Goal: Task Accomplishment & Management: Manage account settings

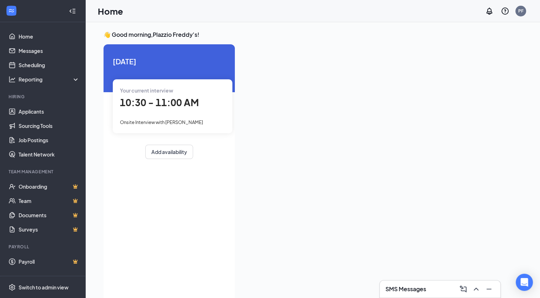
click at [184, 97] on span "10:30 - 11:00 AM" at bounding box center [159, 102] width 79 height 12
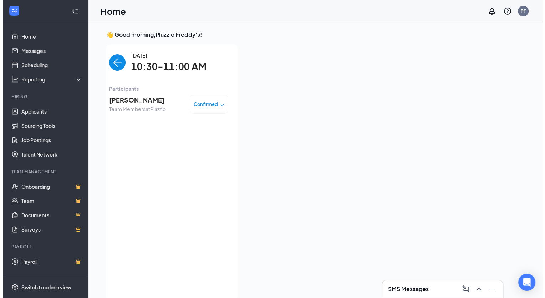
scroll to position [3, 0]
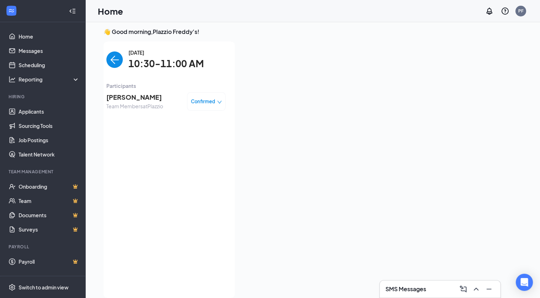
click at [161, 97] on span "[PERSON_NAME]" at bounding box center [134, 97] width 57 height 10
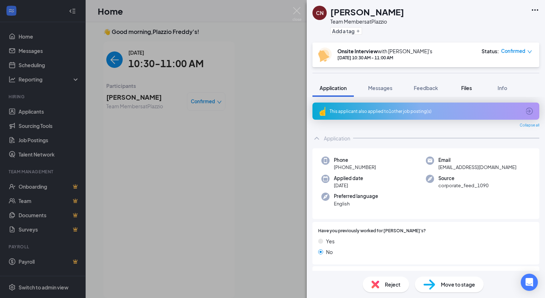
click at [466, 88] on span "Files" at bounding box center [466, 88] width 11 height 6
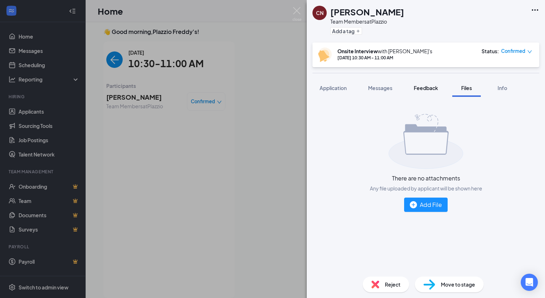
click at [425, 86] on span "Feedback" at bounding box center [426, 88] width 24 height 6
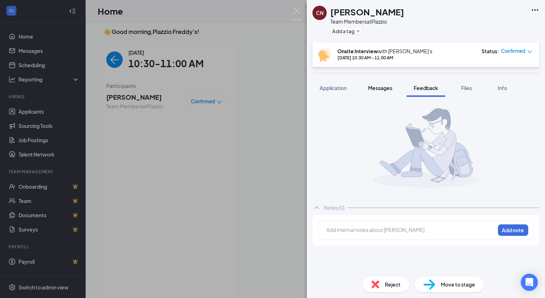
click at [385, 88] on span "Messages" at bounding box center [380, 88] width 24 height 6
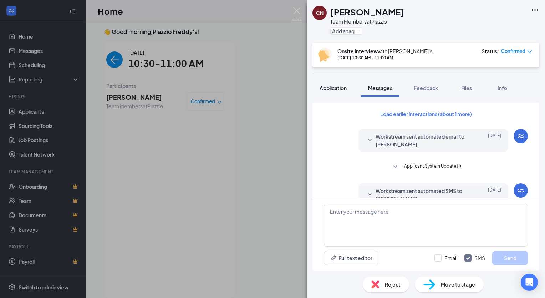
click at [317, 86] on button "Application" at bounding box center [333, 88] width 41 height 18
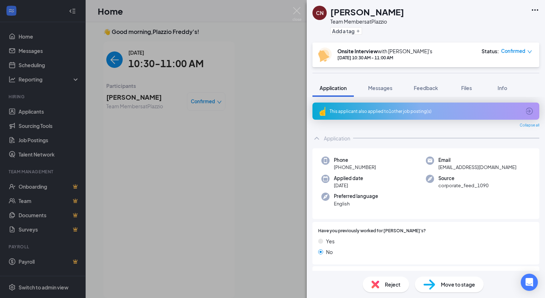
click at [300, 11] on img at bounding box center [297, 14] width 9 height 14
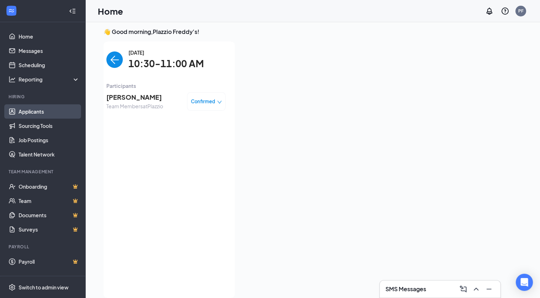
click at [40, 112] on link "Applicants" at bounding box center [49, 111] width 61 height 14
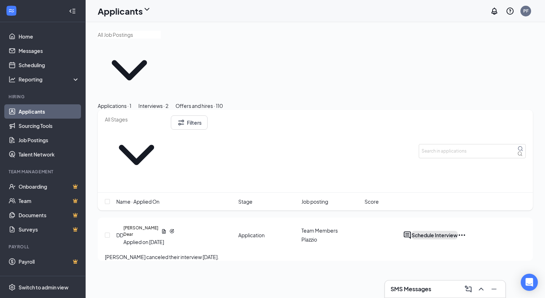
click at [458, 230] on button "Schedule Interview" at bounding box center [435, 234] width 46 height 9
type input "Onsite Interview (next stage)"
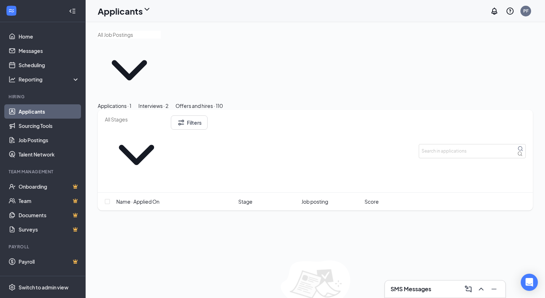
click at [168, 102] on div "Interviews · 2" at bounding box center [153, 106] width 30 height 8
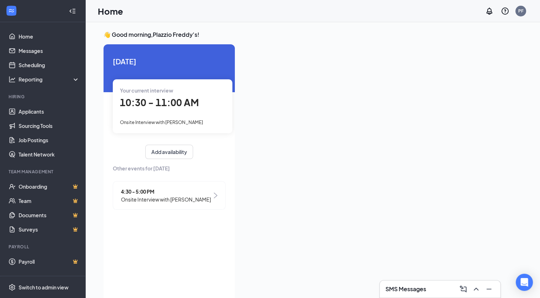
click at [156, 98] on span "10:30 - 11:00 AM" at bounding box center [159, 102] width 79 height 12
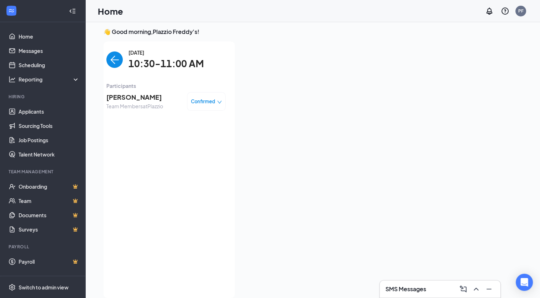
click at [150, 98] on span "[PERSON_NAME]" at bounding box center [134, 97] width 57 height 10
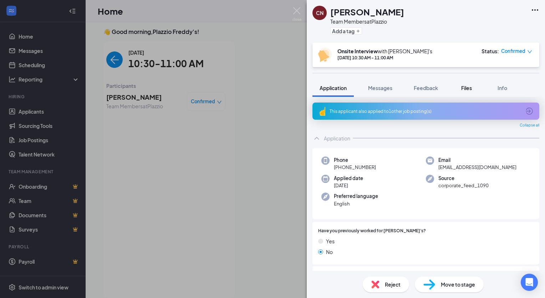
click at [466, 91] on button "Files" at bounding box center [466, 88] width 29 height 18
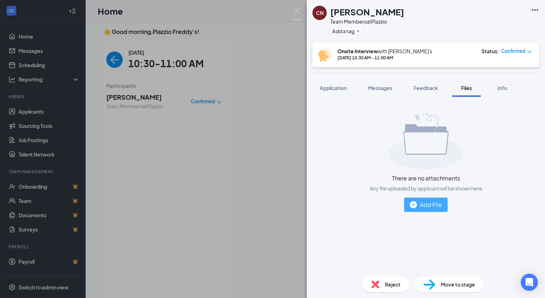
click at [422, 201] on div "Add File" at bounding box center [426, 204] width 32 height 9
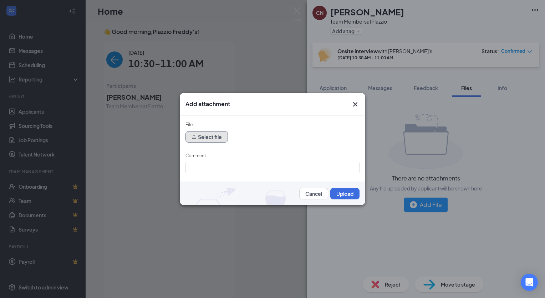
click at [212, 135] on button "Select file" at bounding box center [207, 136] width 42 height 11
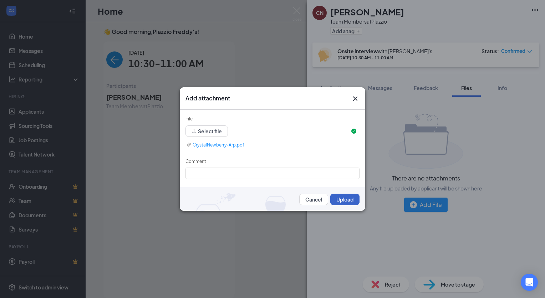
click at [334, 196] on button "Upload" at bounding box center [344, 198] width 29 height 11
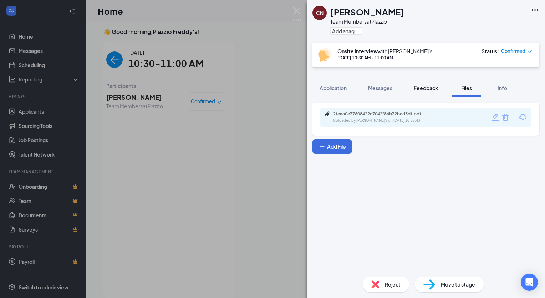
click at [425, 85] on span "Feedback" at bounding box center [426, 88] width 24 height 6
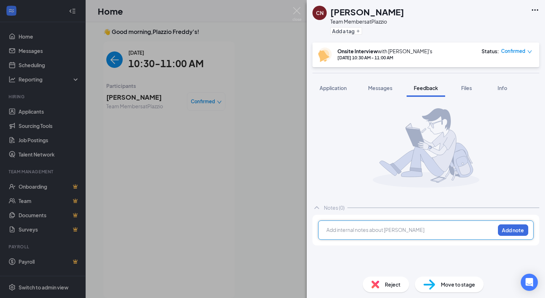
click at [370, 229] on div at bounding box center [411, 229] width 168 height 7
click at [516, 227] on button "Add note" at bounding box center [513, 229] width 30 height 11
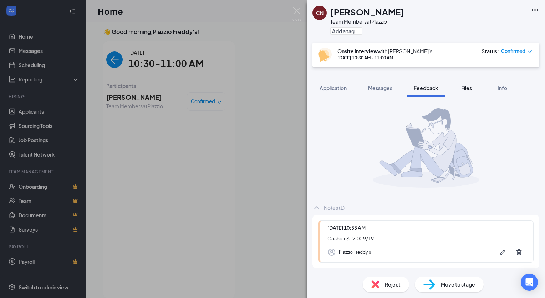
click at [476, 92] on button "Files" at bounding box center [466, 88] width 29 height 18
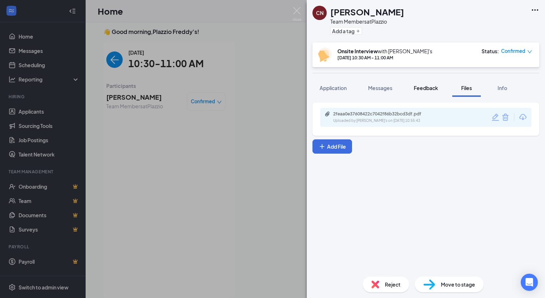
click at [435, 82] on button "Feedback" at bounding box center [426, 88] width 39 height 18
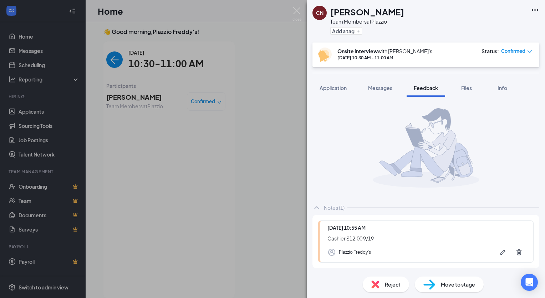
click at [457, 284] on span "Move to stage" at bounding box center [458, 284] width 34 height 8
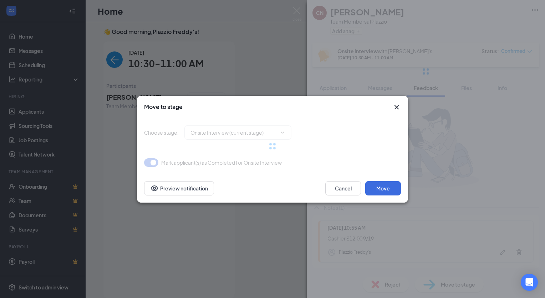
type input "Hiring Complete (final stage)"
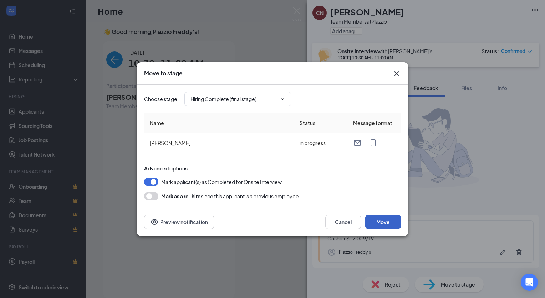
click at [378, 222] on button "Move" at bounding box center [383, 221] width 36 height 14
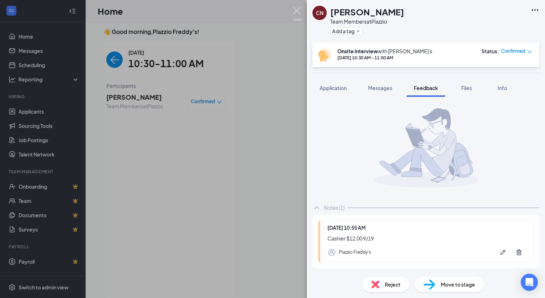
click at [294, 11] on img at bounding box center [297, 14] width 9 height 14
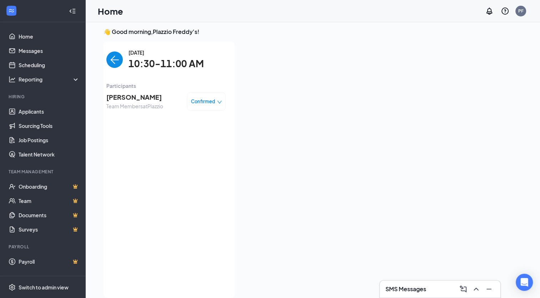
click at [149, 93] on span "[PERSON_NAME]" at bounding box center [134, 97] width 57 height 10
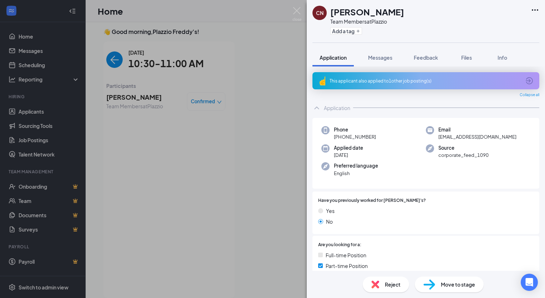
click at [34, 116] on div "CN [PERSON_NAME] Team Members at Plazzio Add a tag Application Messages Feedbac…" at bounding box center [272, 149] width 545 height 298
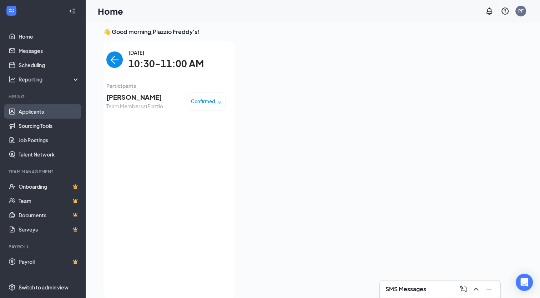
click at [34, 115] on link "Applicants" at bounding box center [49, 111] width 61 height 14
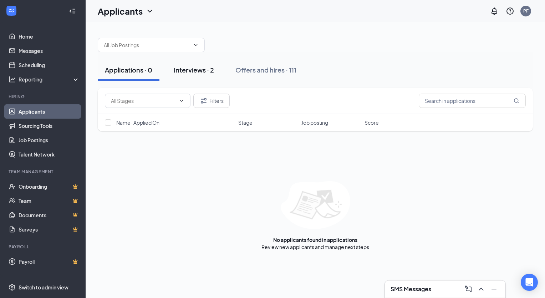
click at [203, 75] on button "Interviews · 2" at bounding box center [194, 69] width 55 height 21
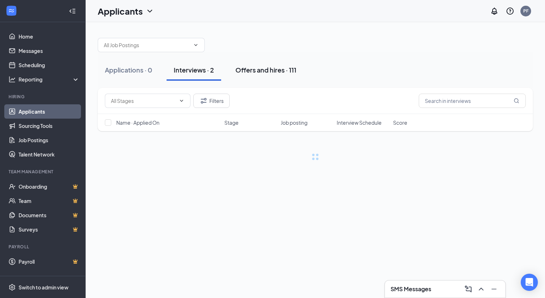
click at [252, 69] on div "Offers and hires · 111" at bounding box center [265, 69] width 61 height 9
